Goal: Navigation & Orientation: Find specific page/section

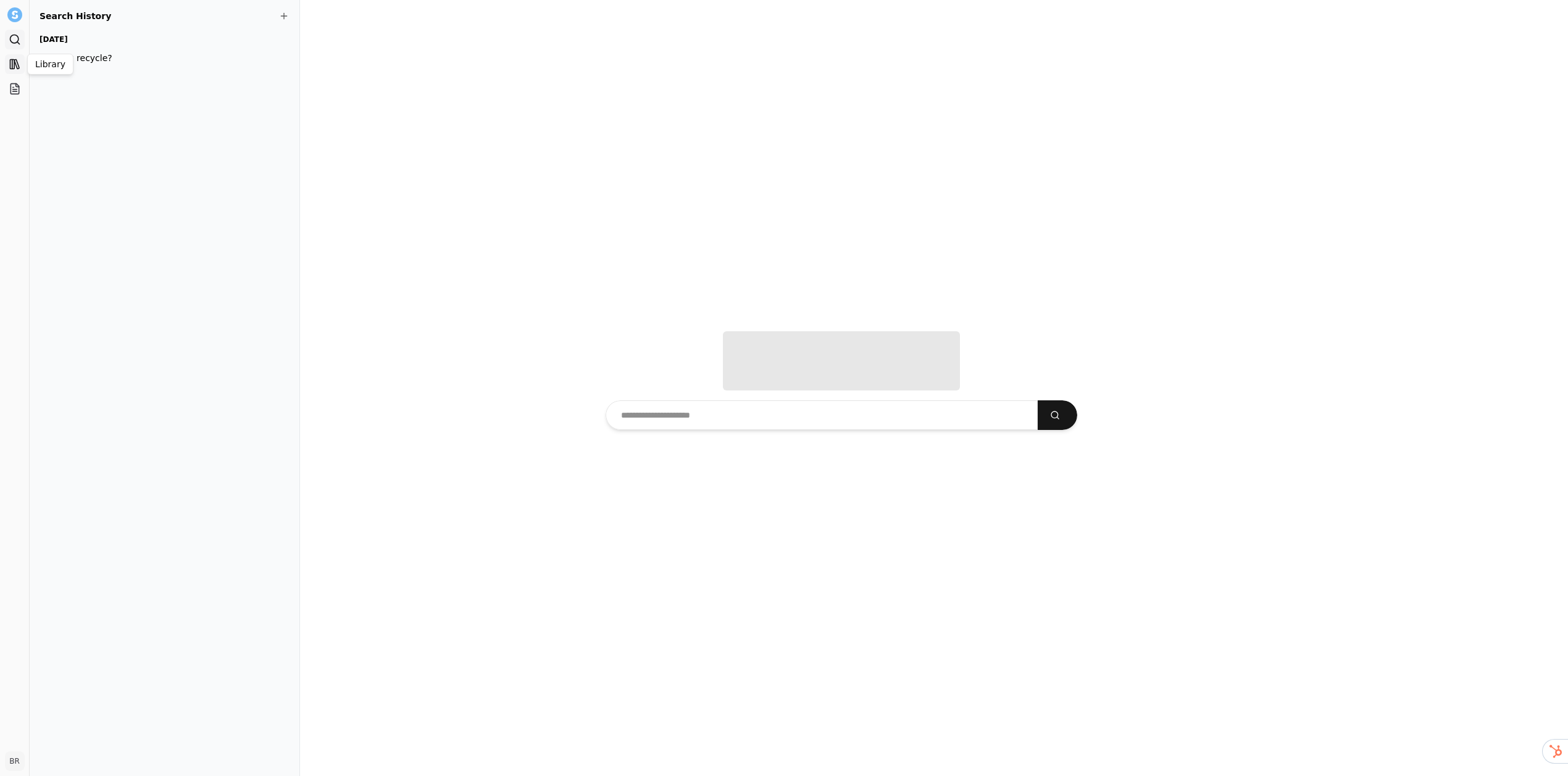
click at [15, 61] on icon at bounding box center [15, 64] width 12 height 12
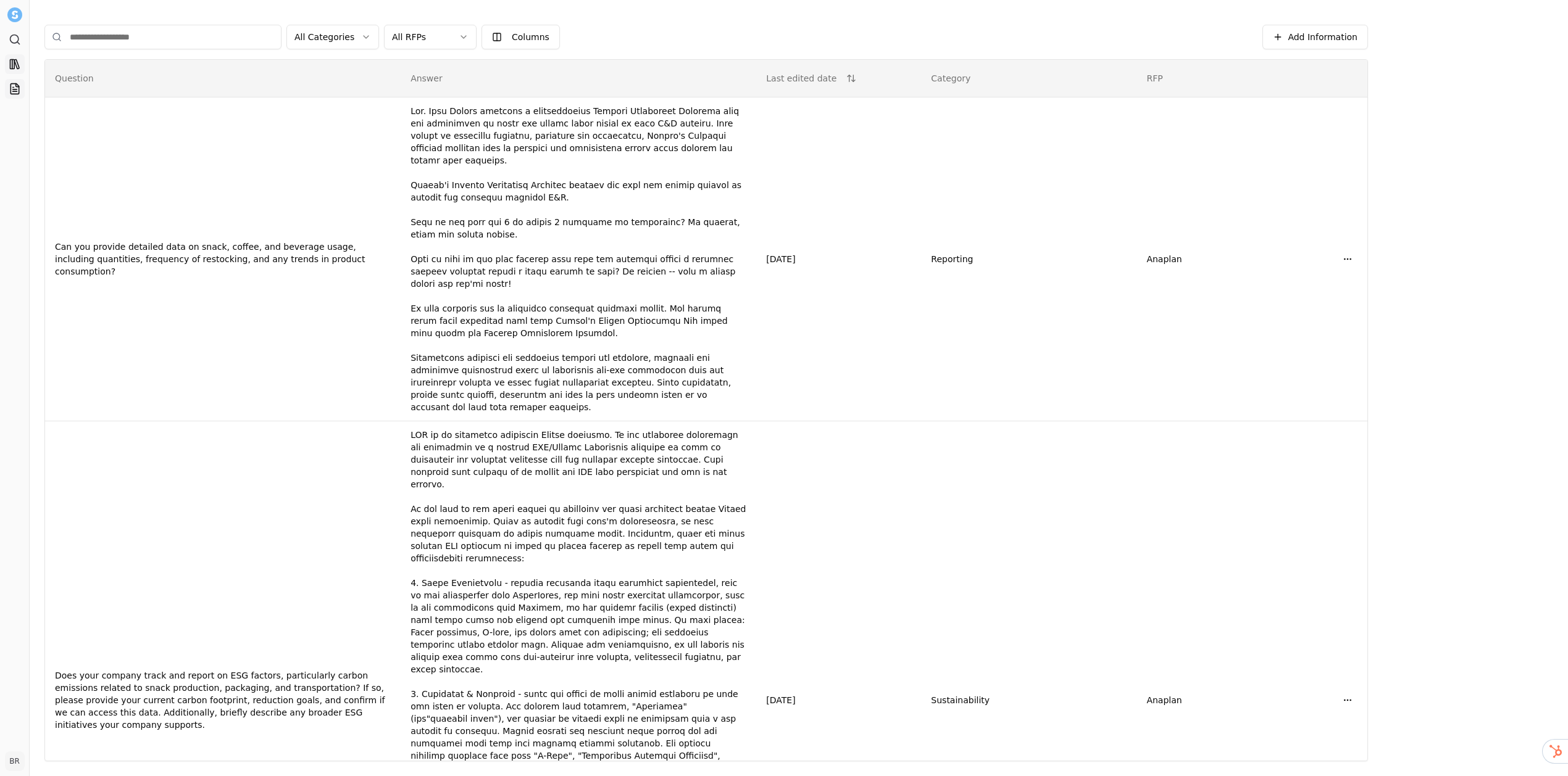
click at [11, 89] on icon at bounding box center [15, 89] width 12 height 12
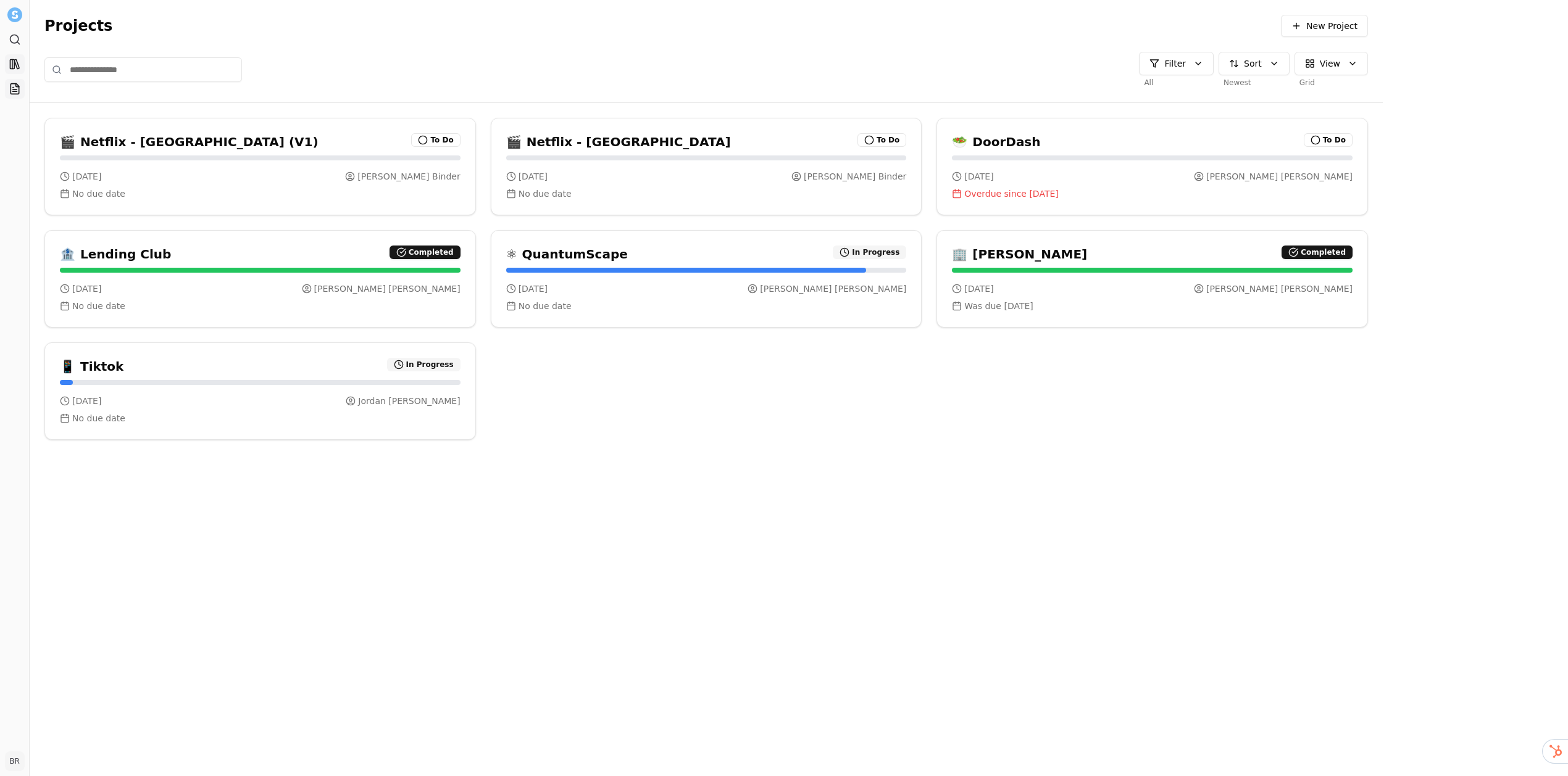
click at [14, 66] on rect at bounding box center [11, 64] width 4 height 9
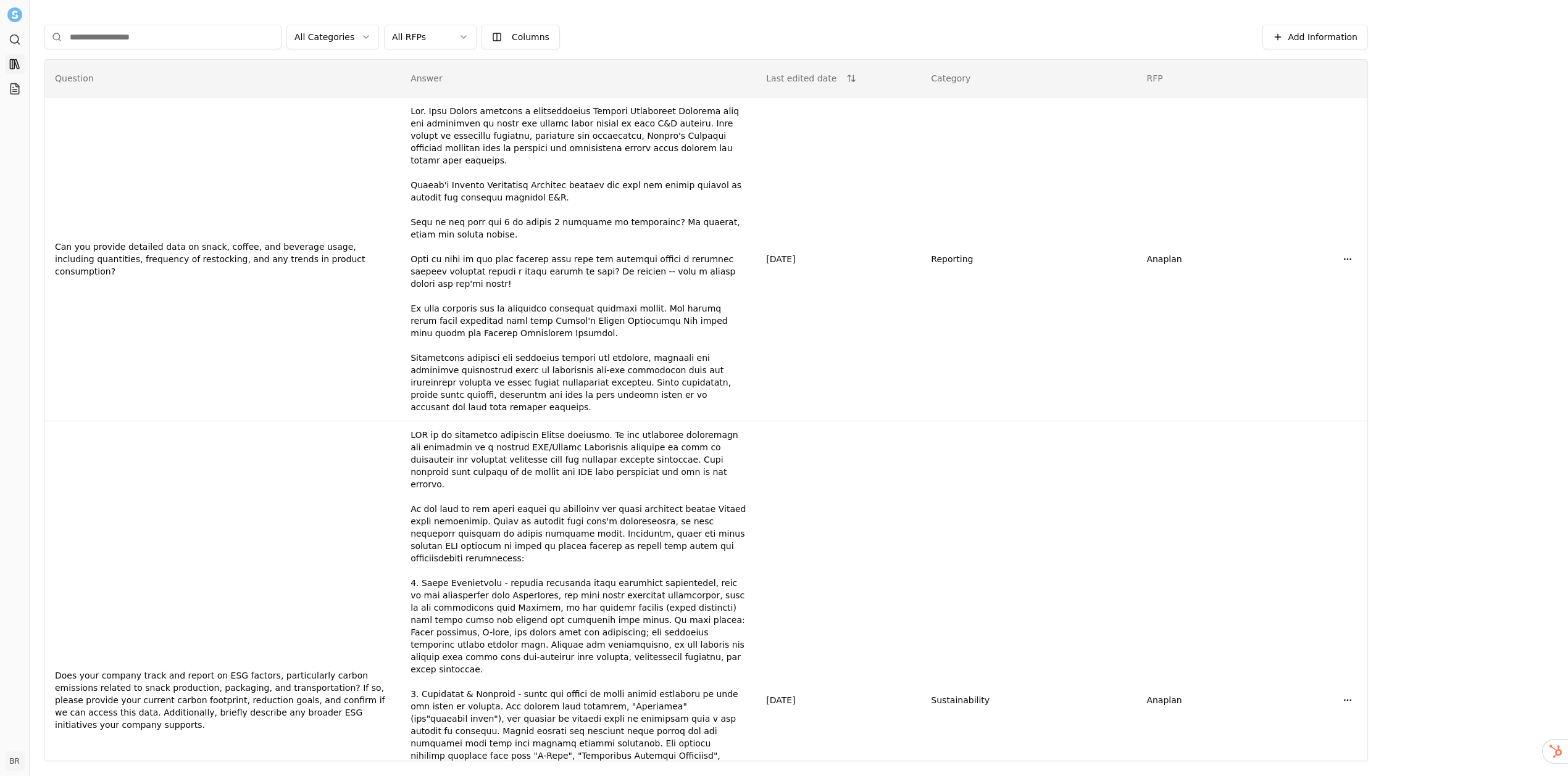
click at [16, 61] on icon at bounding box center [15, 64] width 12 height 12
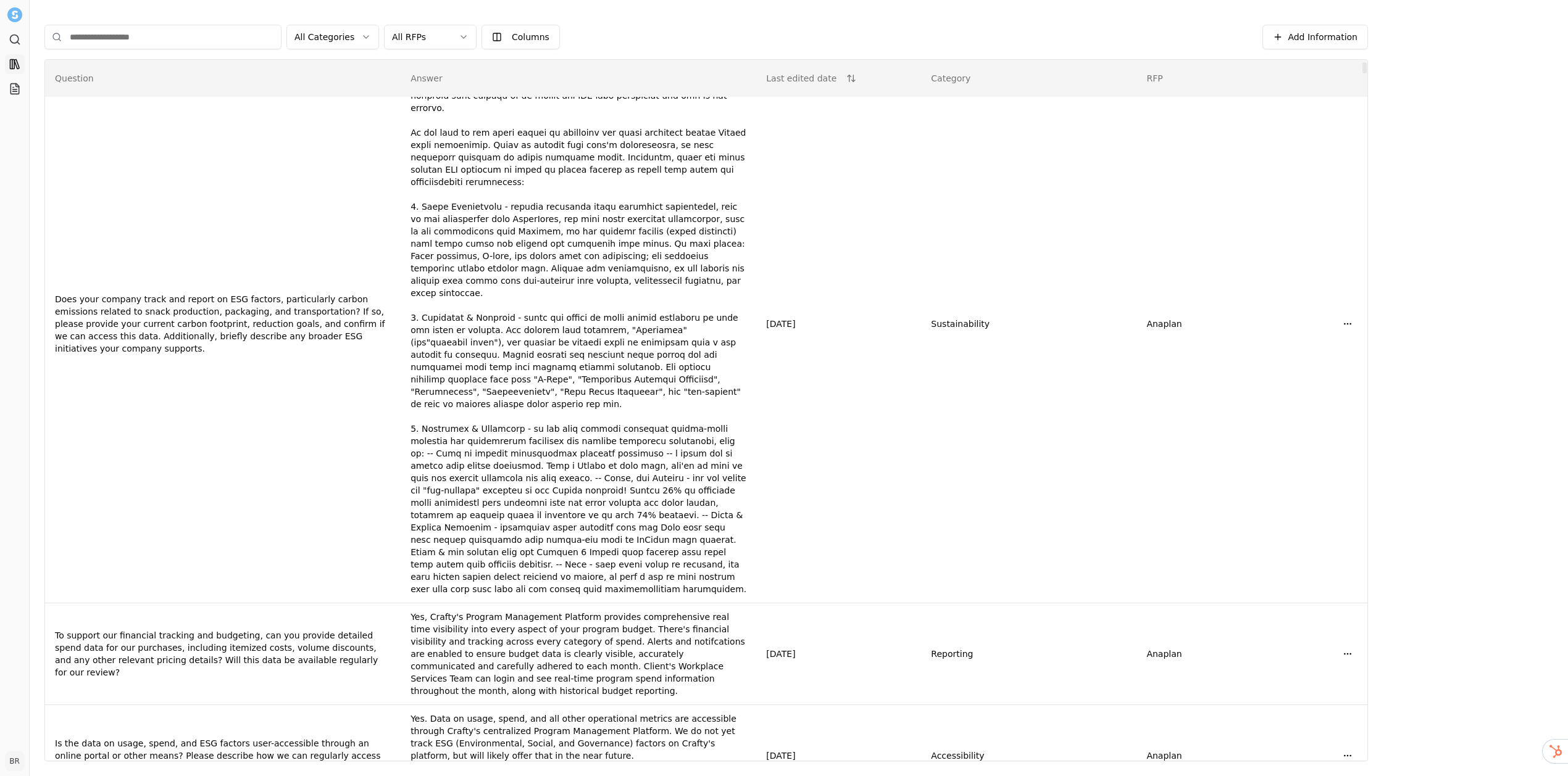
click at [857, 79] on button "Last edited date" at bounding box center [811, 78] width 90 height 22
click at [857, 77] on button "Last edited date" at bounding box center [811, 78] width 90 height 22
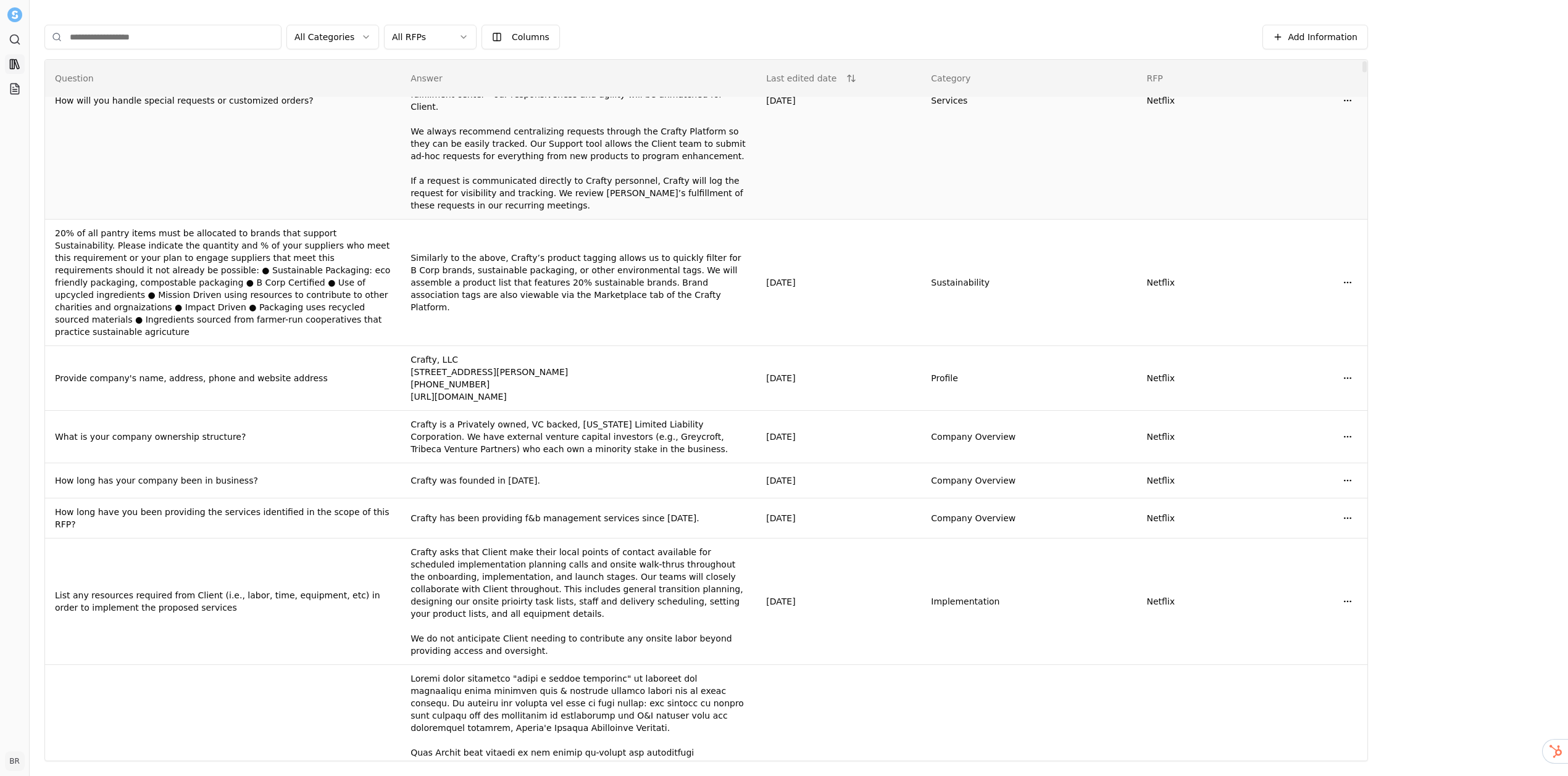
scroll to position [0, 0]
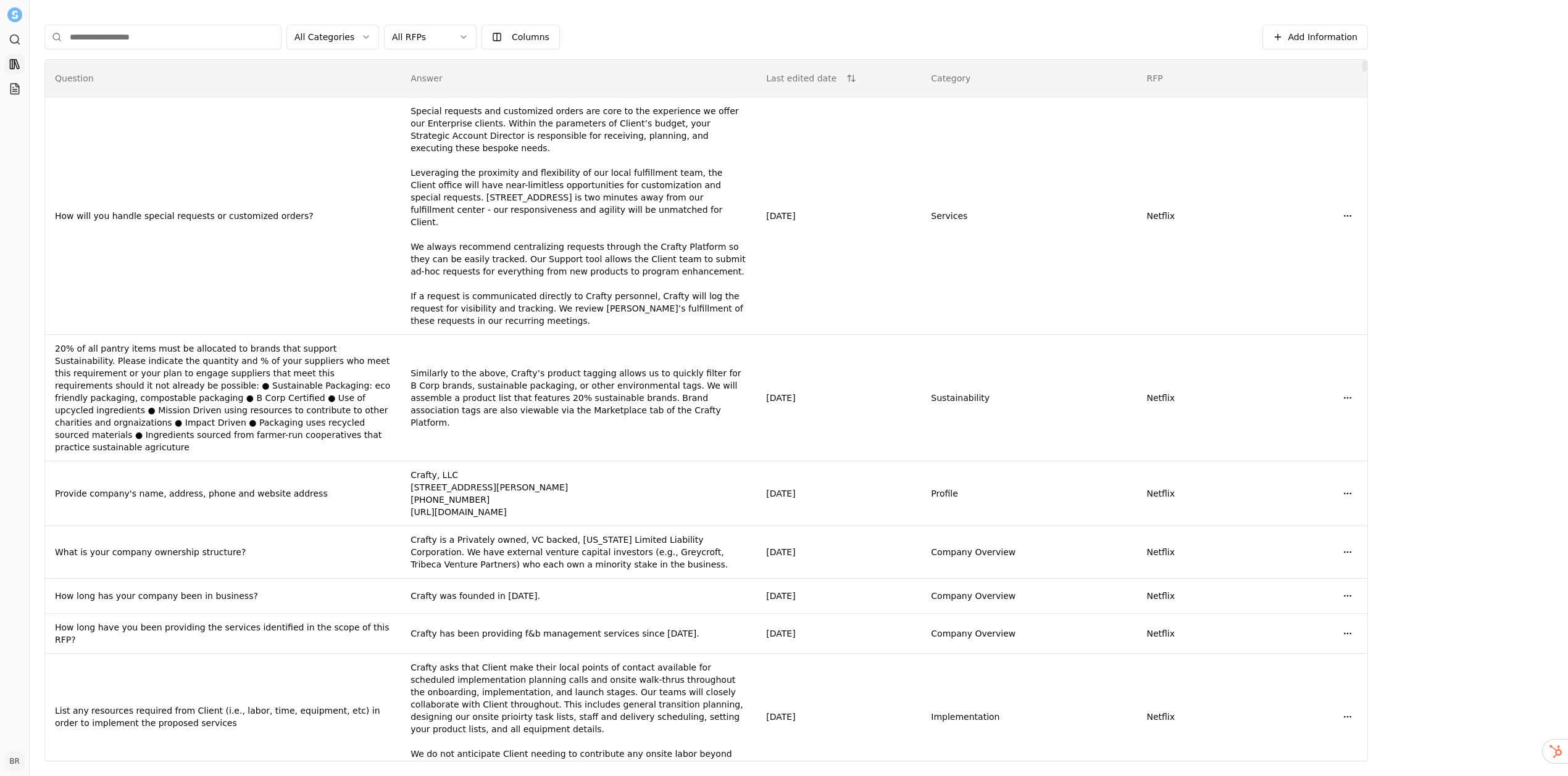
click at [344, 43] on html "Search Library Projects BR [PERSON_NAME] Toggle Sidebar Library Add Information…" at bounding box center [784, 388] width 1568 height 776
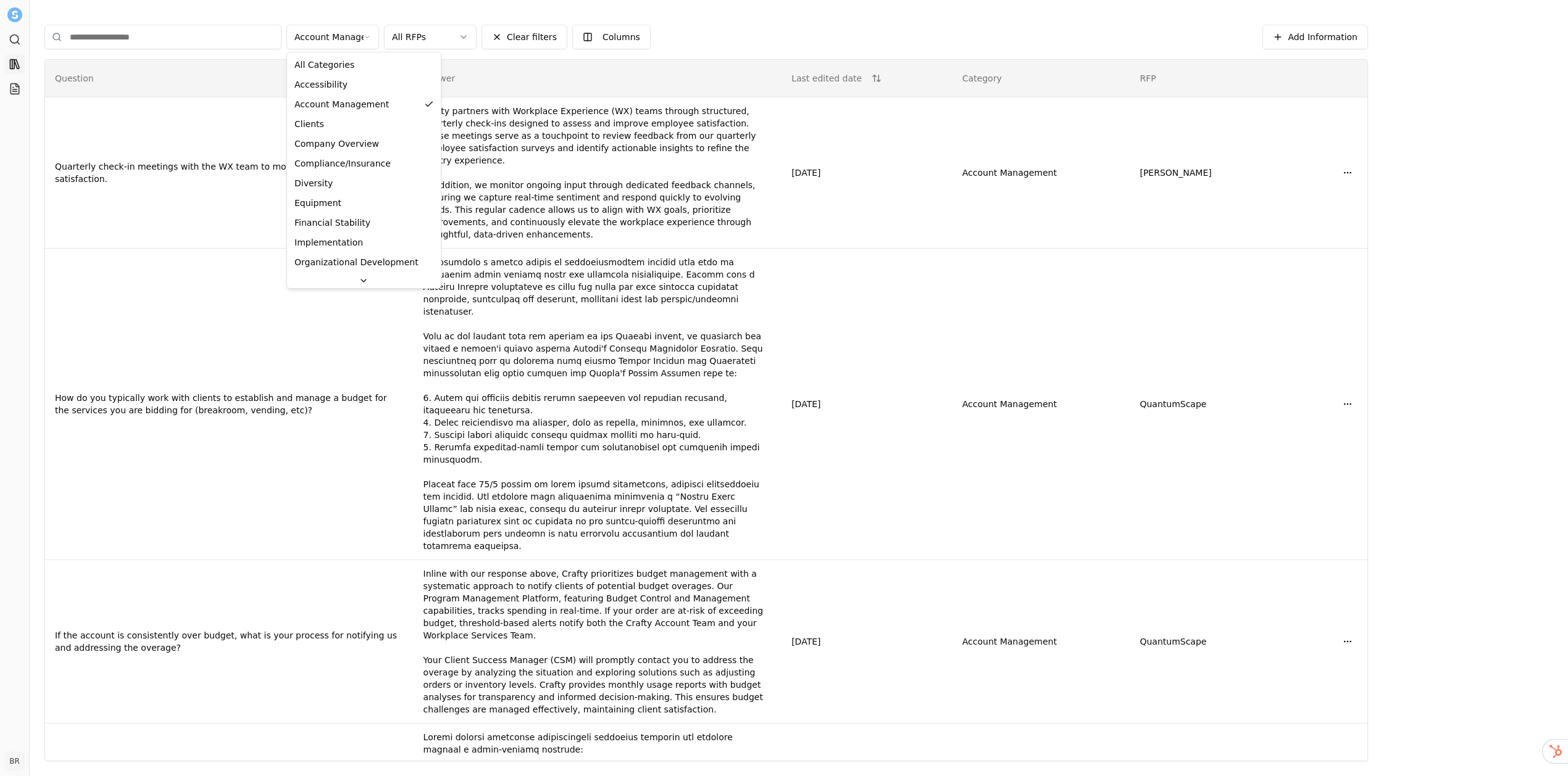
click at [365, 35] on html "Search Library Projects BR [PERSON_NAME] Toggle Sidebar Library Add Information…" at bounding box center [784, 388] width 1568 height 776
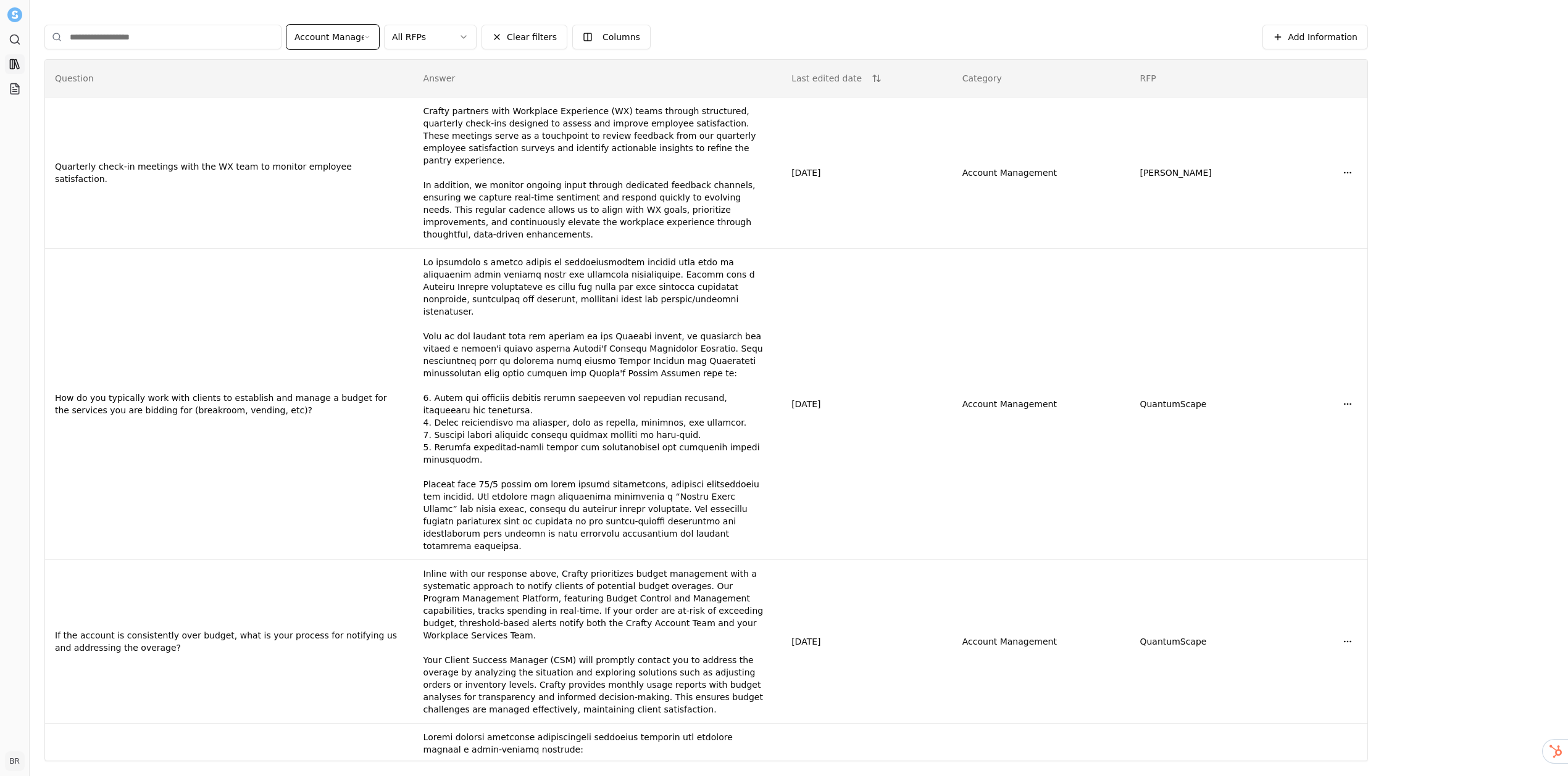
click at [414, 34] on html "Search Library Projects BR [PERSON_NAME] Toggle Sidebar Library Add Information…" at bounding box center [784, 388] width 1568 height 776
click at [424, 35] on html "Search Library Projects BR [PERSON_NAME] Toggle Sidebar Library Add Information…" at bounding box center [784, 388] width 1568 height 776
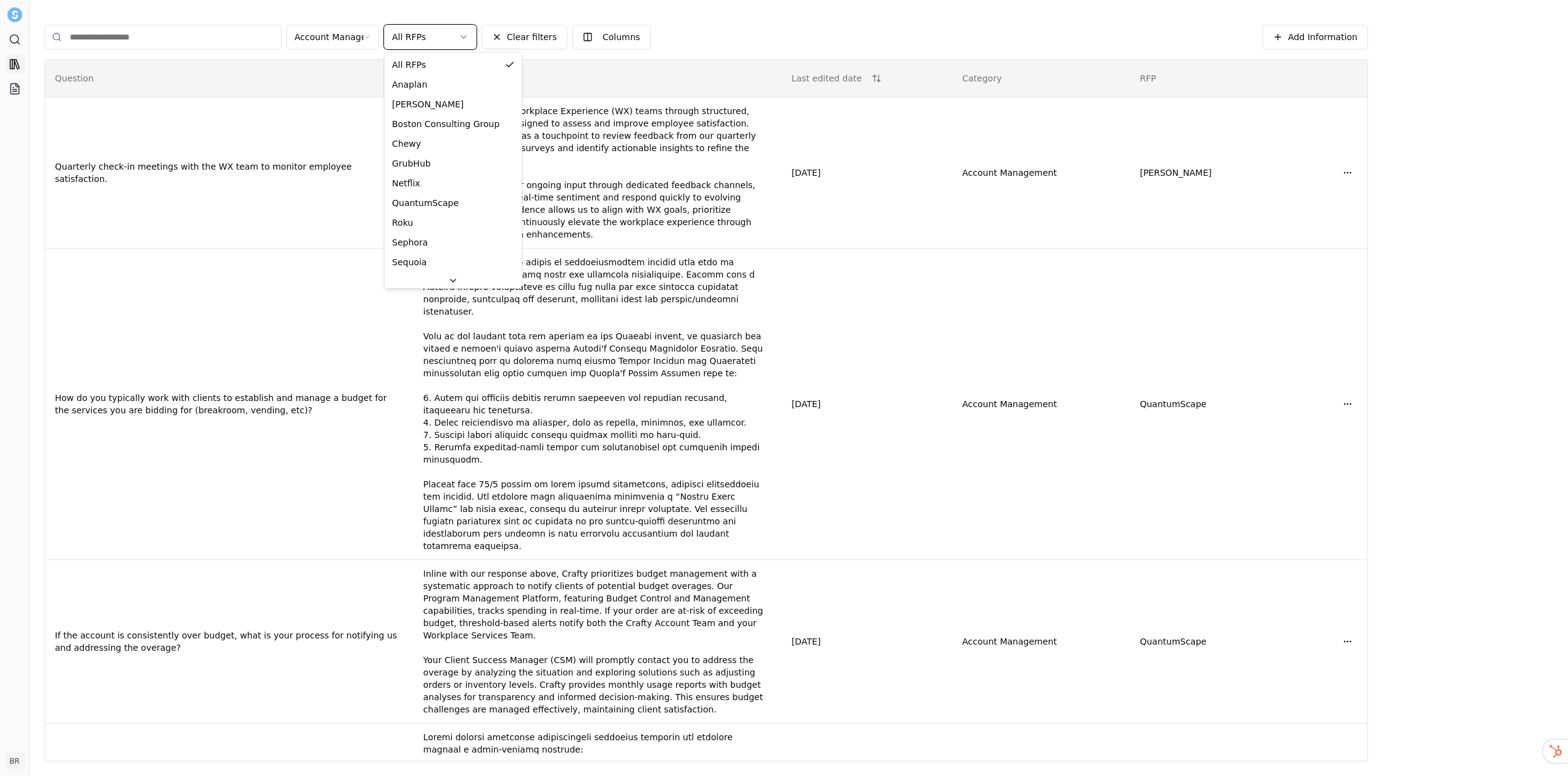
click at [424, 36] on html "Search Library Projects BR [PERSON_NAME] Toggle Sidebar Library Add Information…" at bounding box center [784, 388] width 1568 height 776
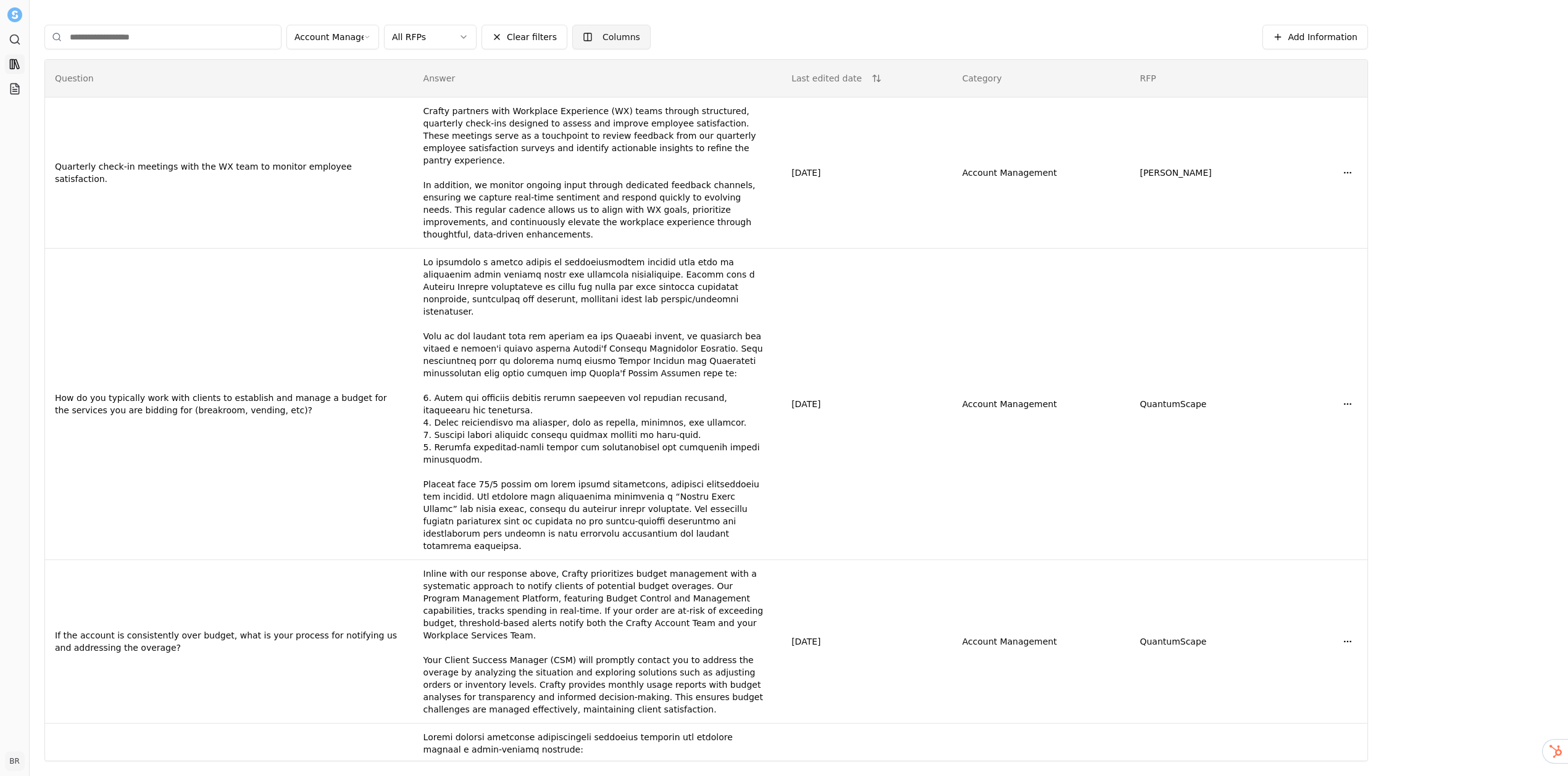
click at [583, 34] on html "Search Library Projects BR [PERSON_NAME] Toggle Sidebar Library Add Information…" at bounding box center [784, 388] width 1568 height 776
click at [592, 117] on div "Submitted date" at bounding box center [601, 124] width 95 height 20
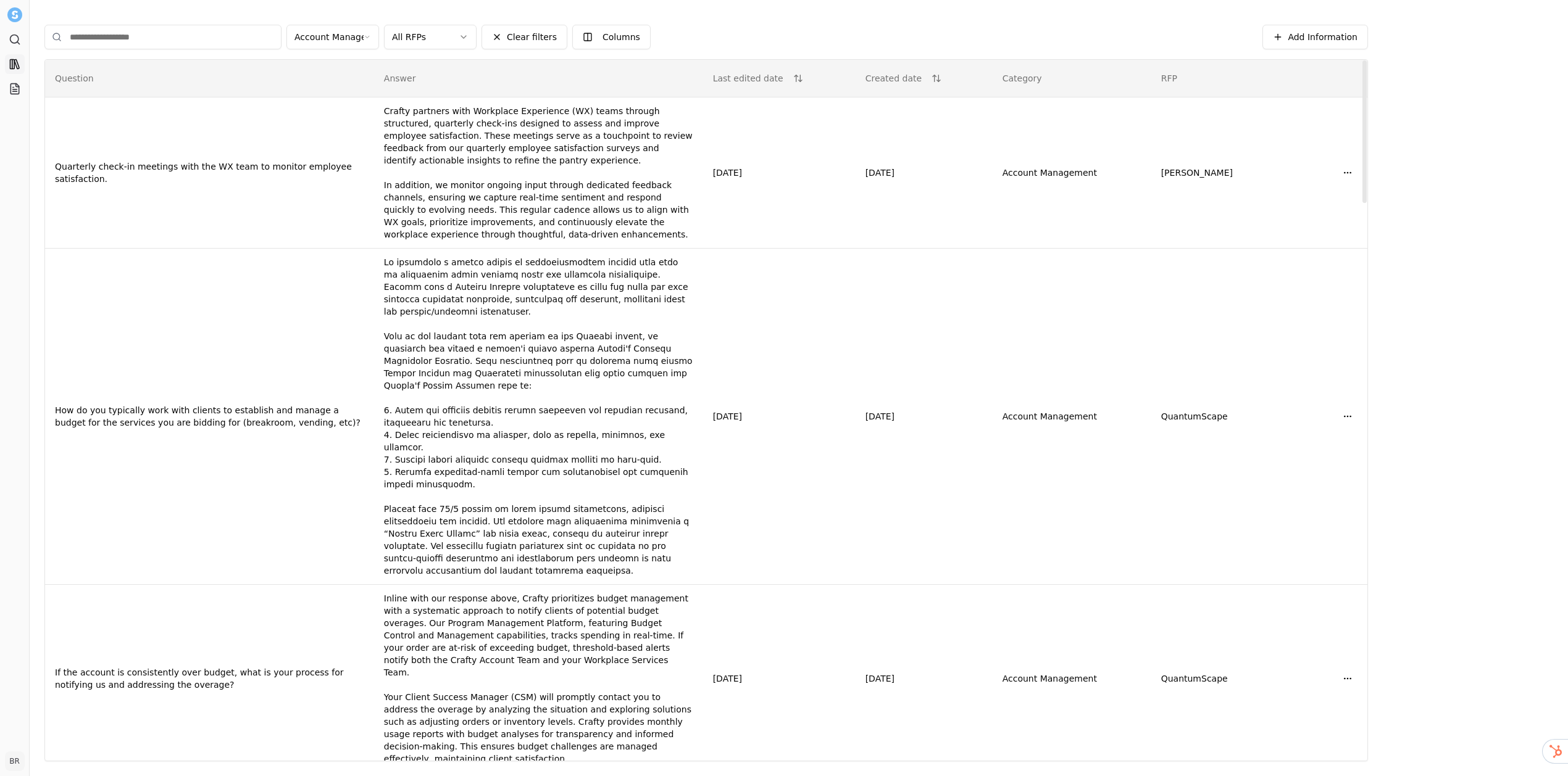
click at [608, 50] on div "Add Information Account Management All RFPs Clear filters Columns Add Informati…" at bounding box center [706, 37] width 1323 height 44
click at [608, 45] on html "Search Library Projects BR [PERSON_NAME] Toggle Sidebar Library Add Information…" at bounding box center [784, 388] width 1568 height 776
click at [610, 158] on div "Last edited by" at bounding box center [601, 163] width 95 height 20
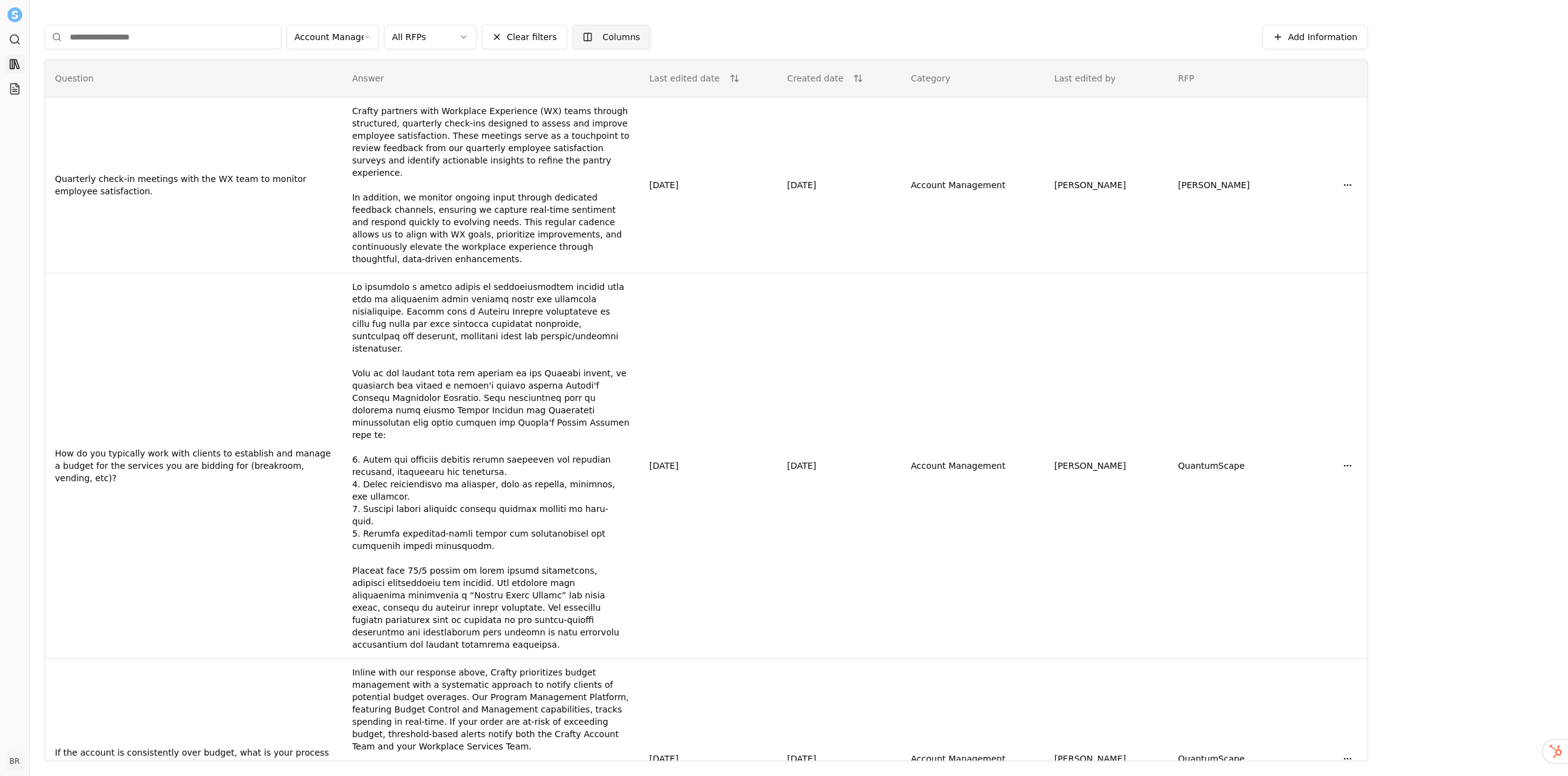
click at [617, 43] on html "Search Library Projects [PERSON_NAME] Toggle Sidebar Library Add Information Ac…" at bounding box center [784, 388] width 1568 height 776
click at [606, 184] on div "Answered by" at bounding box center [601, 183] width 95 height 20
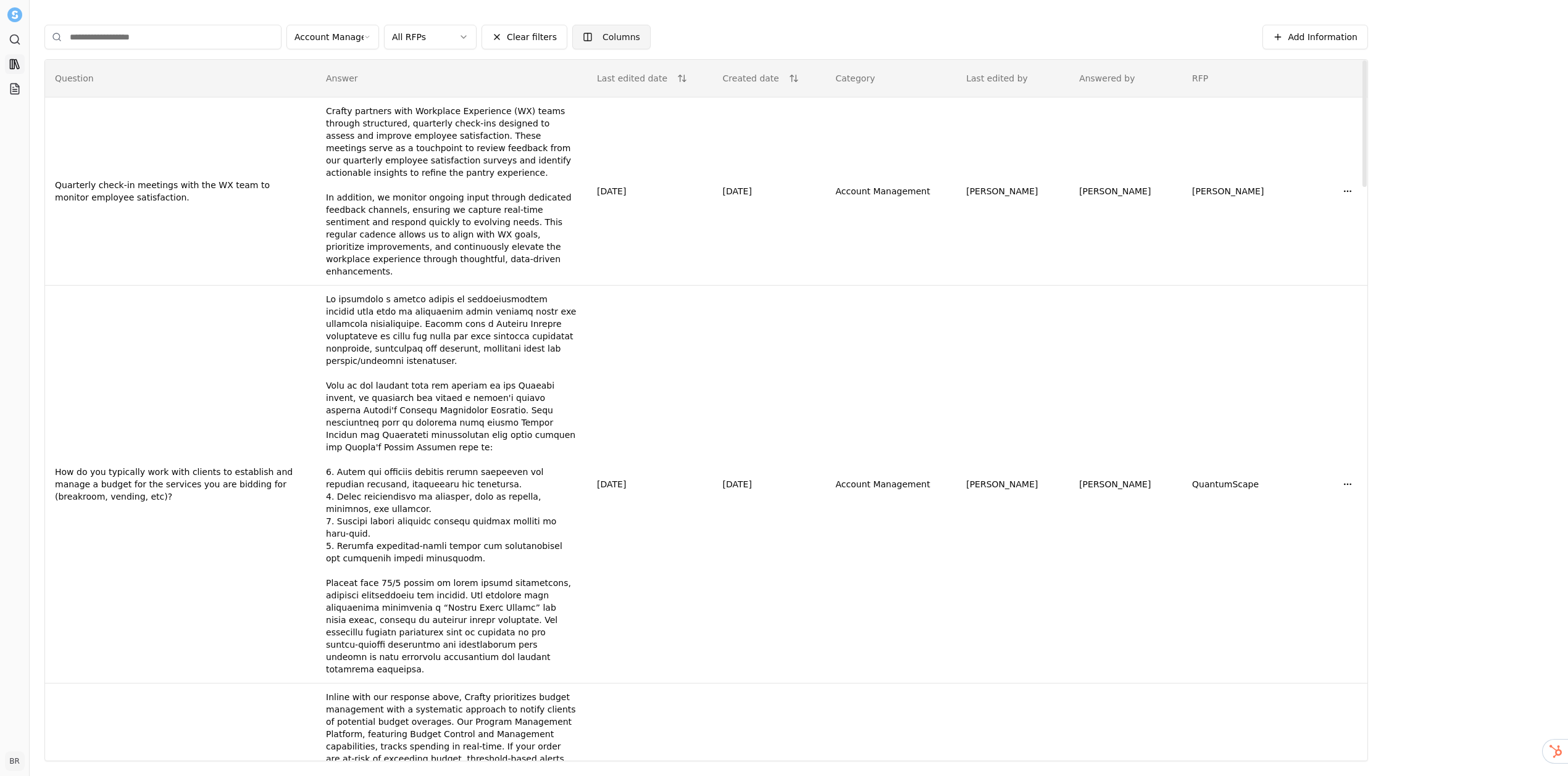
click at [615, 34] on html "Search Library Projects [PERSON_NAME] Toggle Sidebar Library Add Information Ac…" at bounding box center [784, 388] width 1568 height 776
click at [594, 199] on div "Owner" at bounding box center [601, 203] width 95 height 20
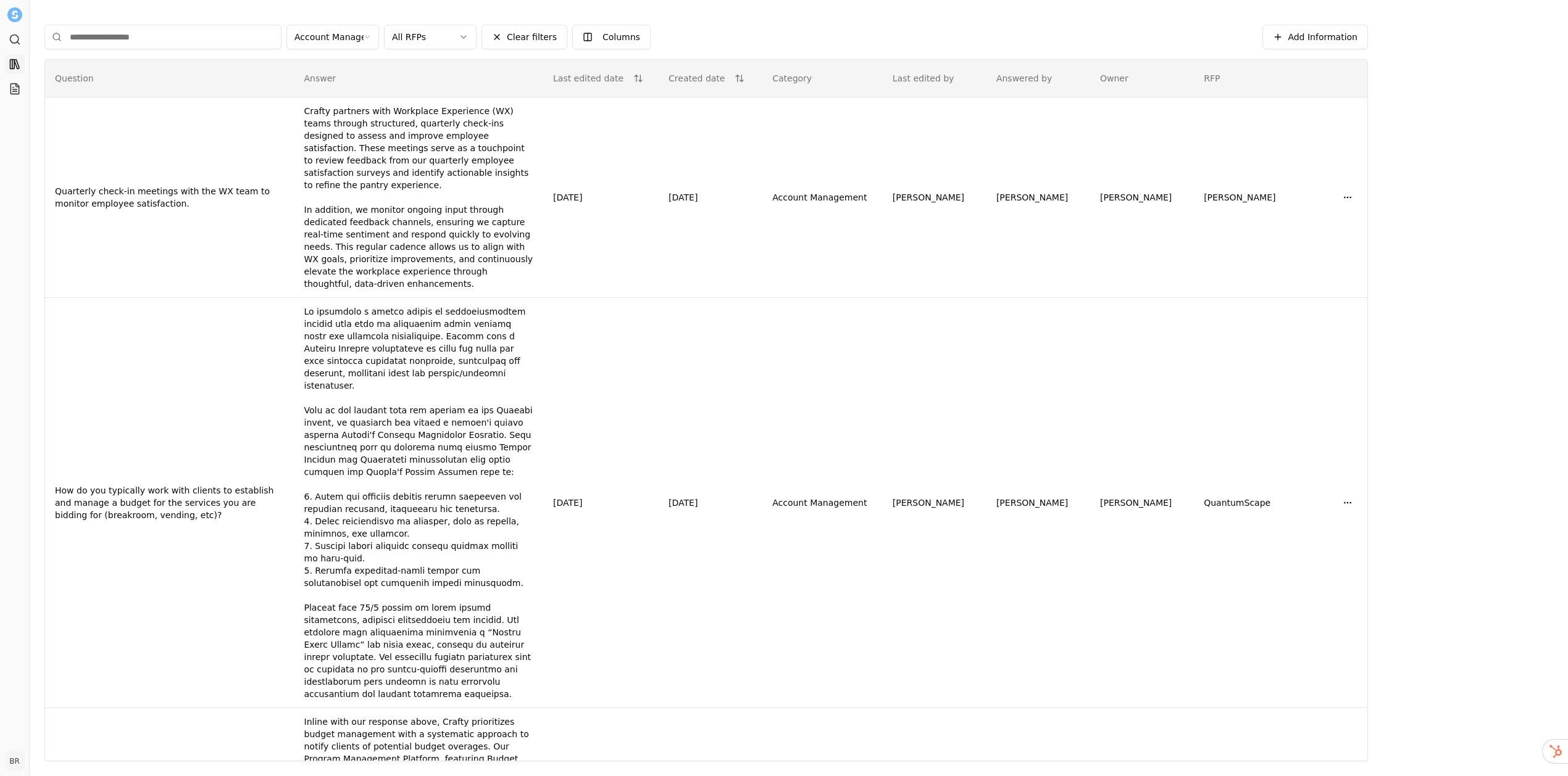
click at [961, 28] on div "Account Management All RFPs Clear filters Columns" at bounding box center [651, 37] width 1215 height 25
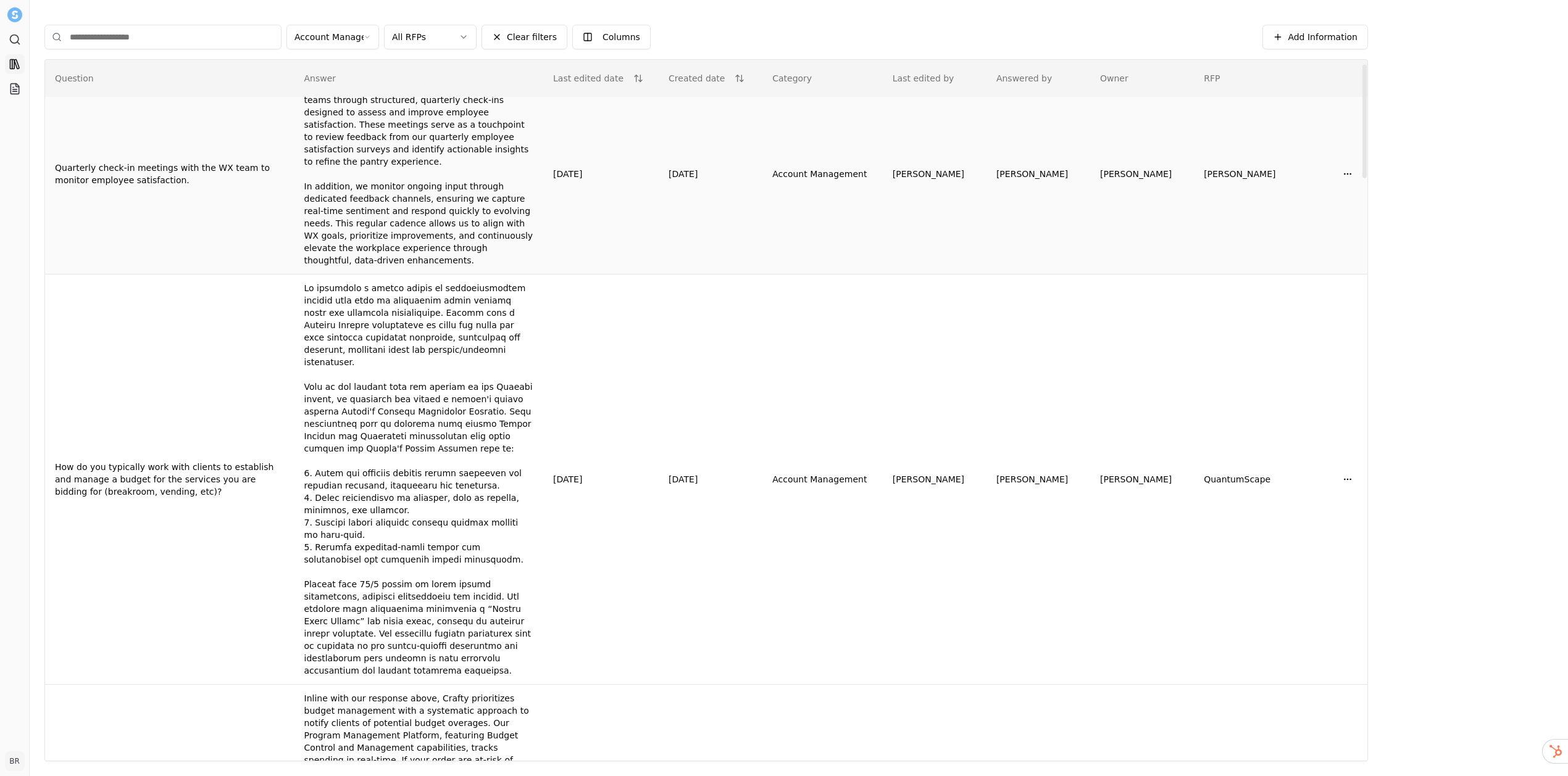
scroll to position [26, 0]
click at [643, 79] on button "Last edited date" at bounding box center [598, 78] width 90 height 22
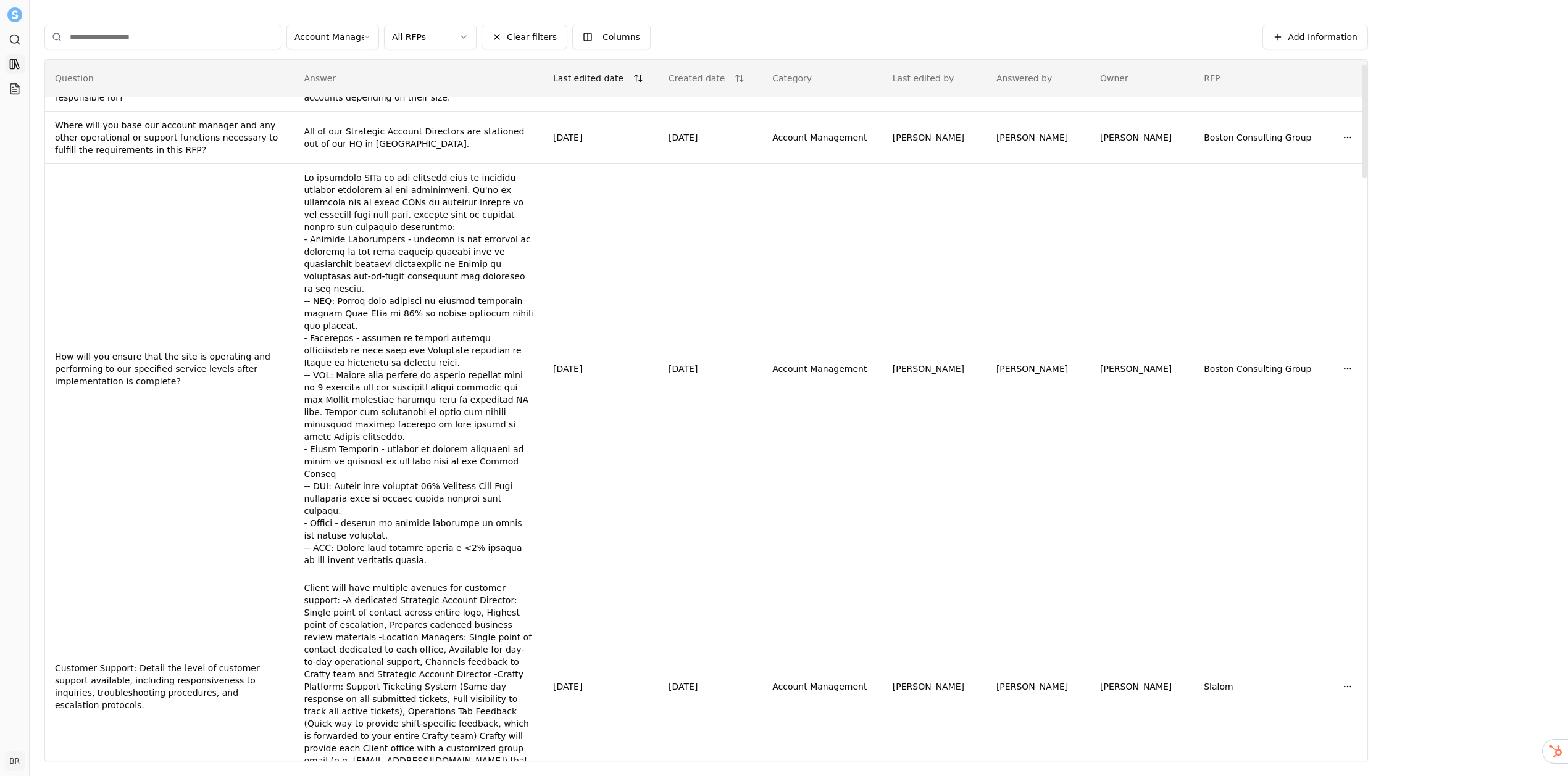
click at [643, 79] on button "Last edited date" at bounding box center [598, 78] width 90 height 22
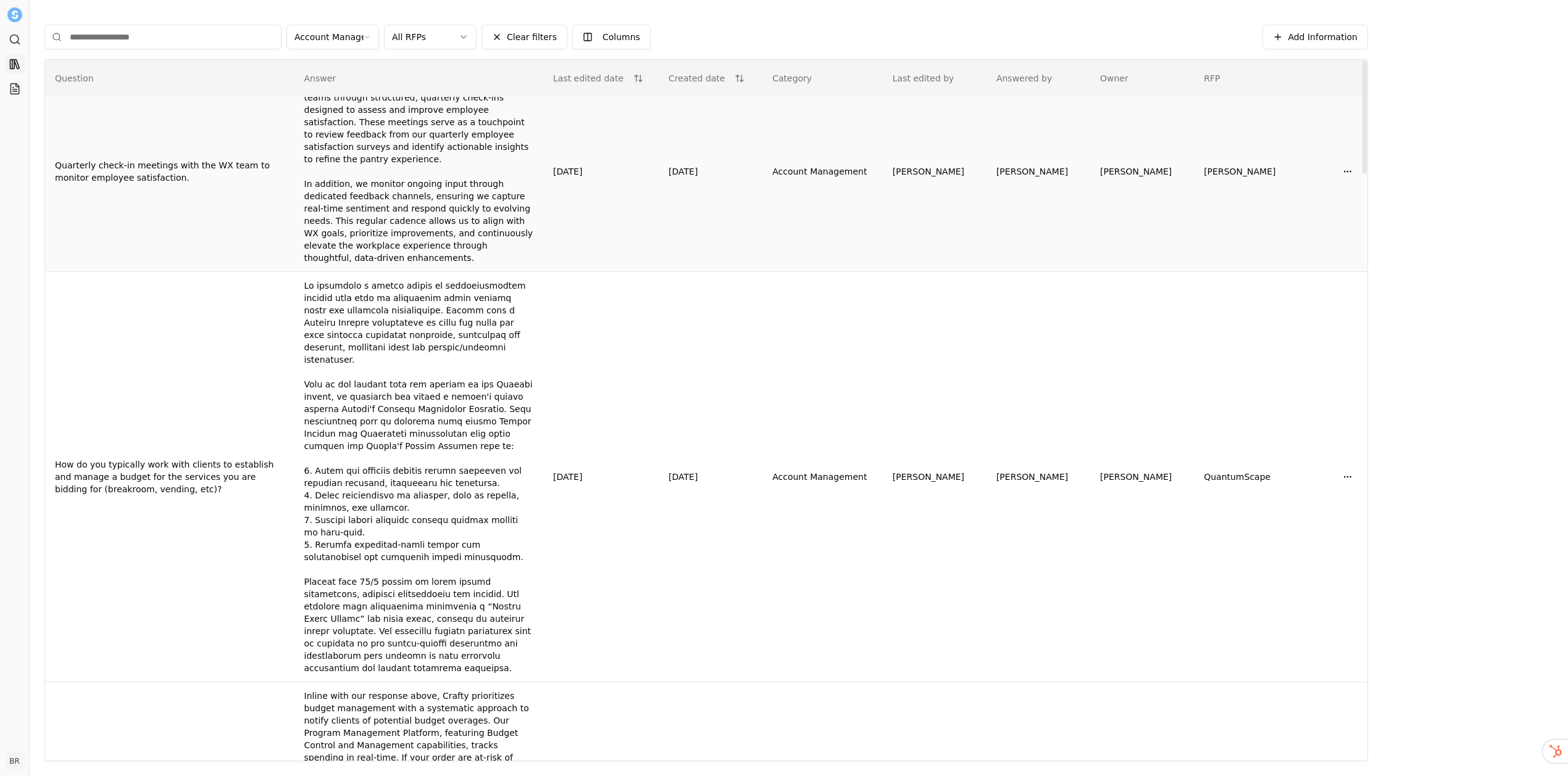
scroll to position [0, 0]
